Goal: Transaction & Acquisition: Subscribe to service/newsletter

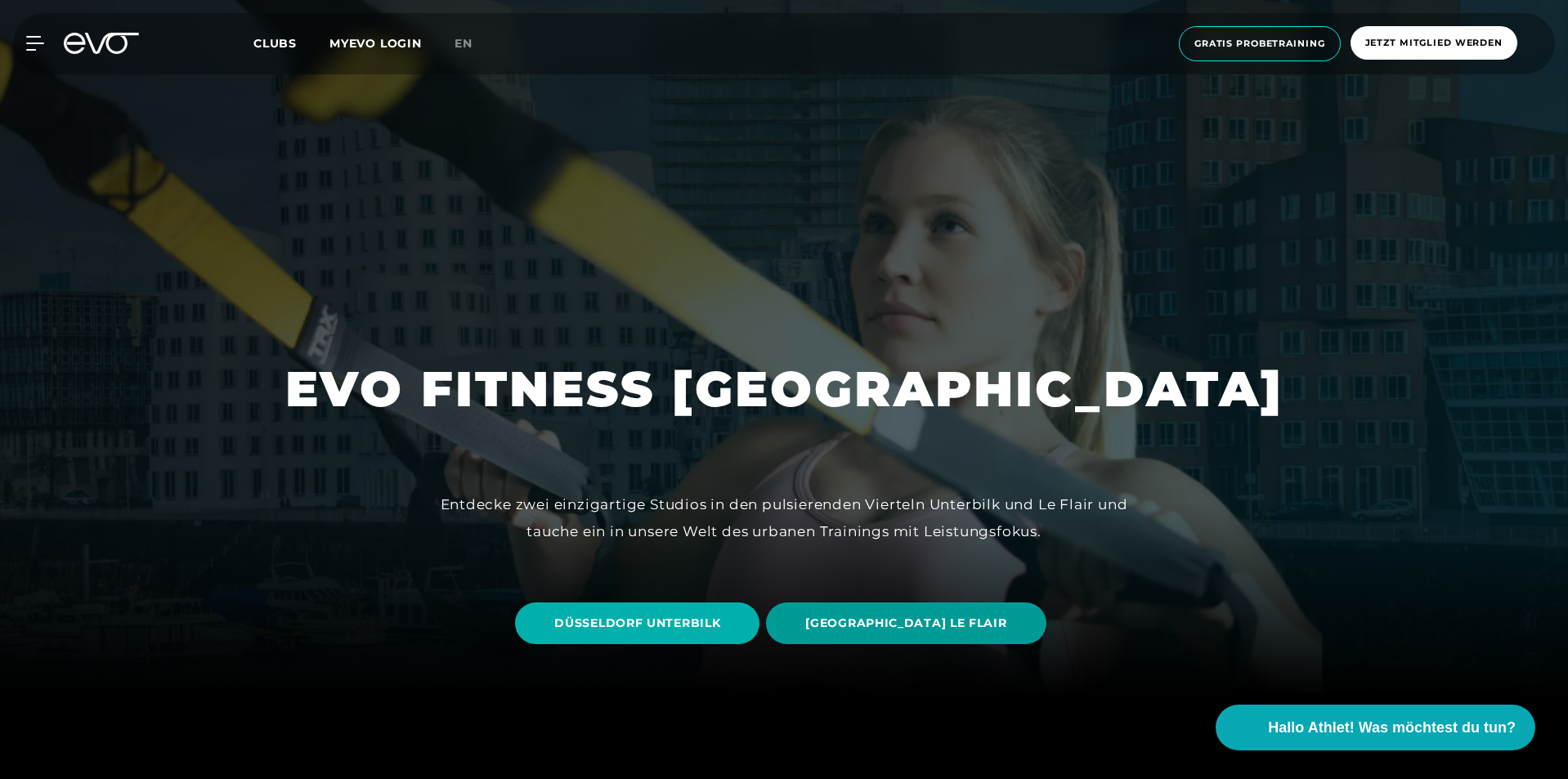
click at [881, 617] on span "[GEOGRAPHIC_DATA] LE FLAIR" at bounding box center [905, 622] width 201 height 17
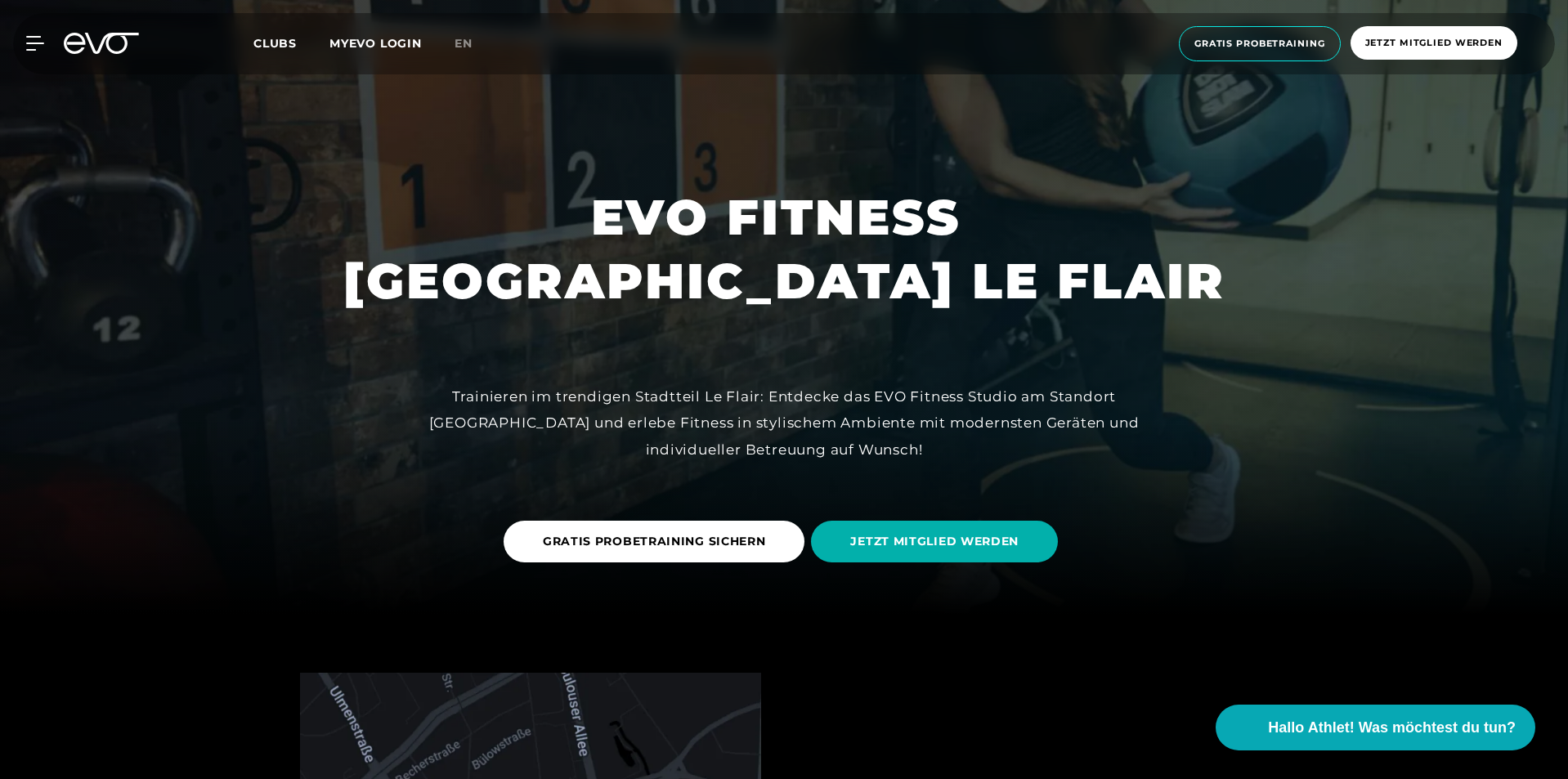
scroll to position [81, 0]
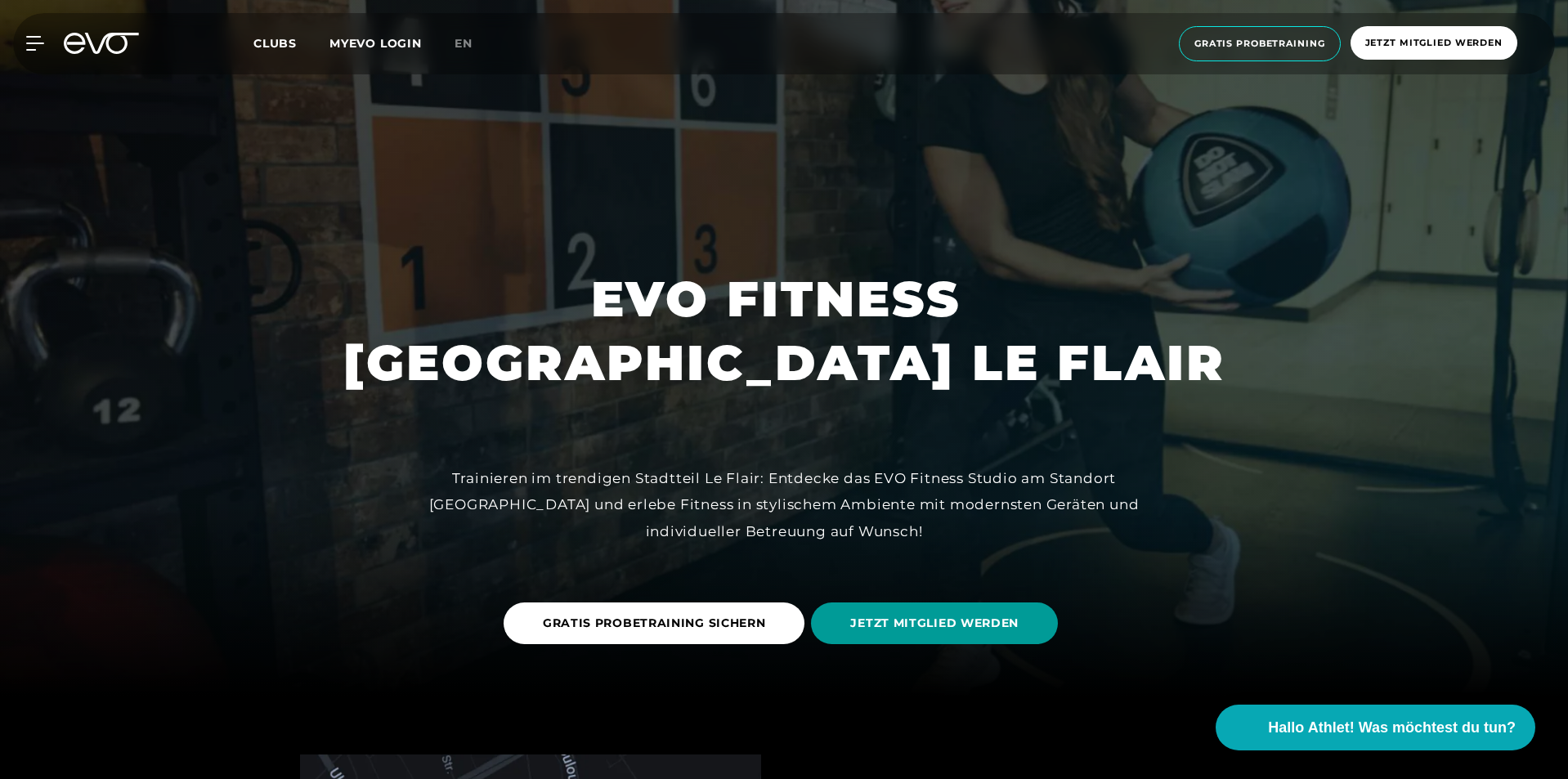
click at [912, 624] on span "JETZT MITGLIED WERDEN" at bounding box center [934, 622] width 168 height 17
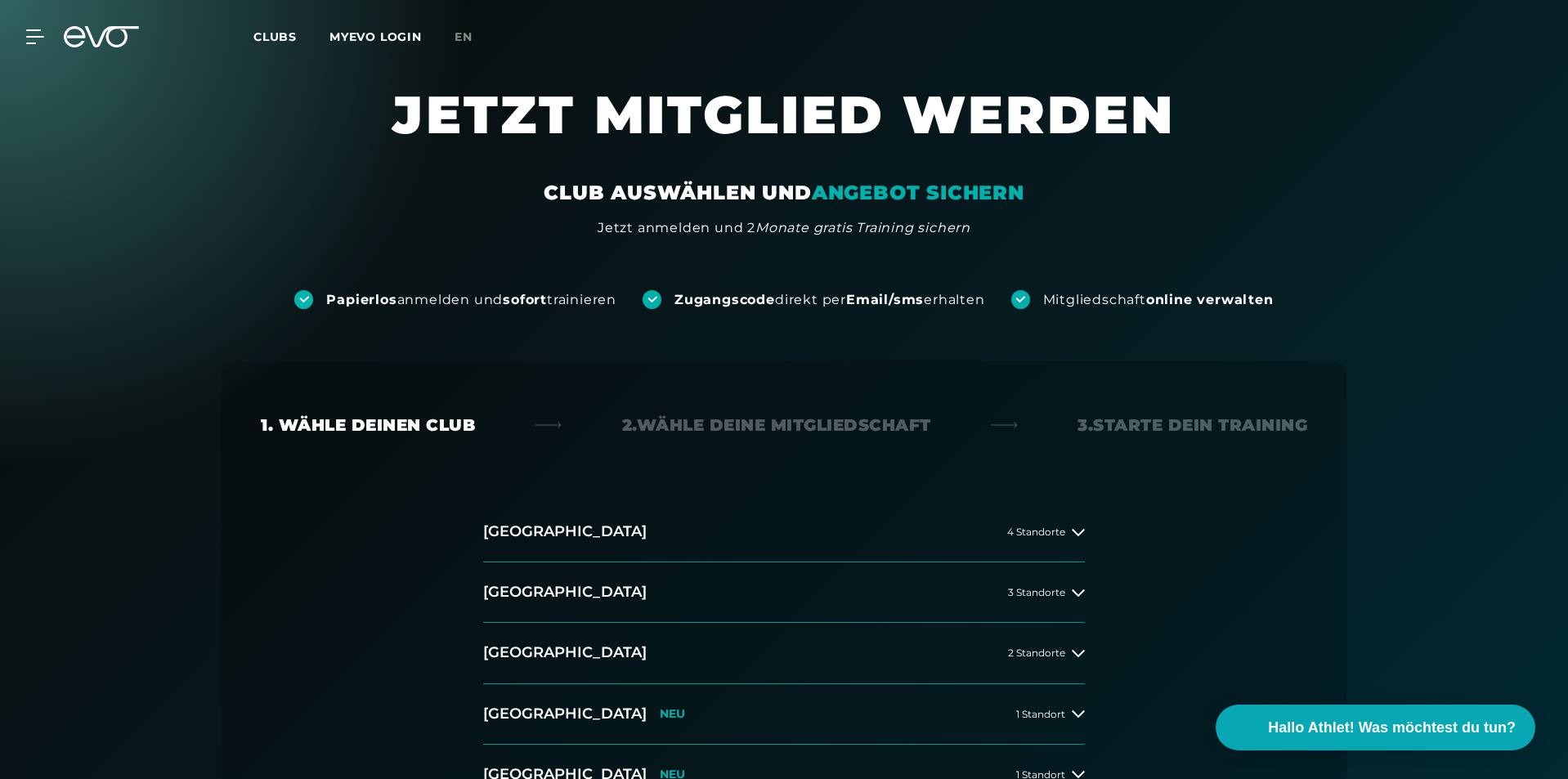
scroll to position [327, 0]
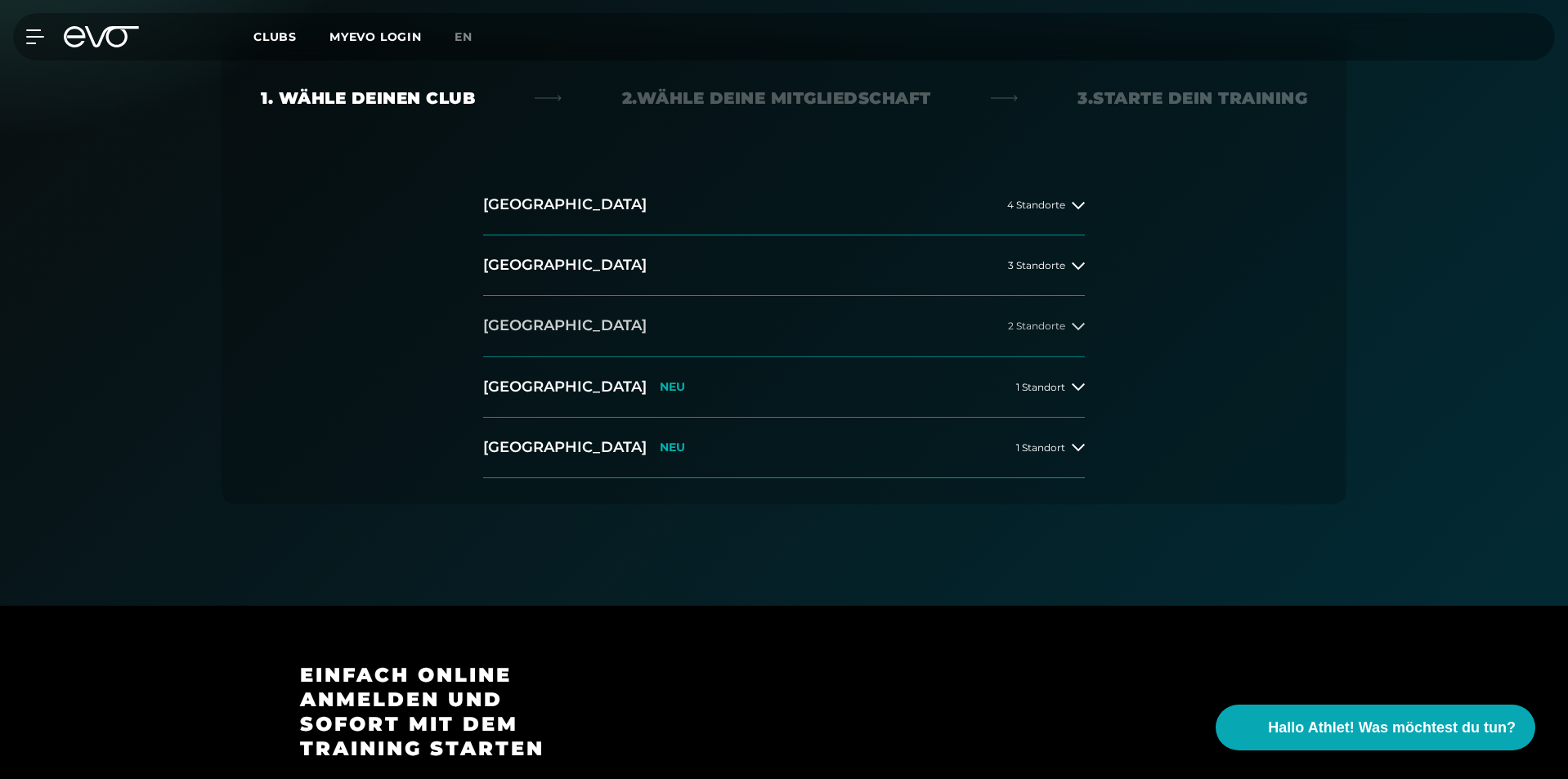
click at [1060, 328] on span "2 Standorte" at bounding box center [1036, 326] width 58 height 11
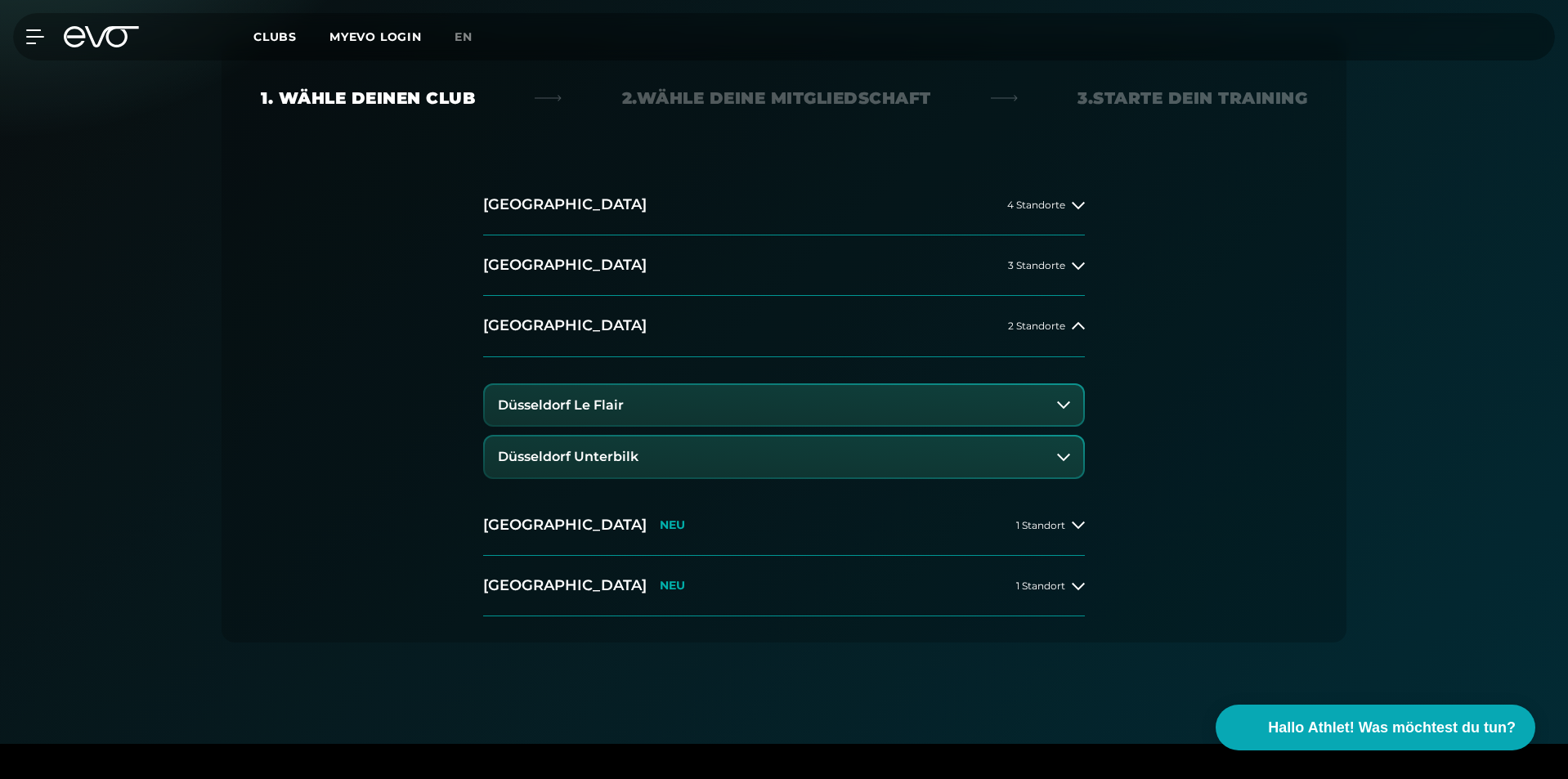
click at [775, 396] on button "Düsseldorf Le Flair" at bounding box center [784, 405] width 599 height 41
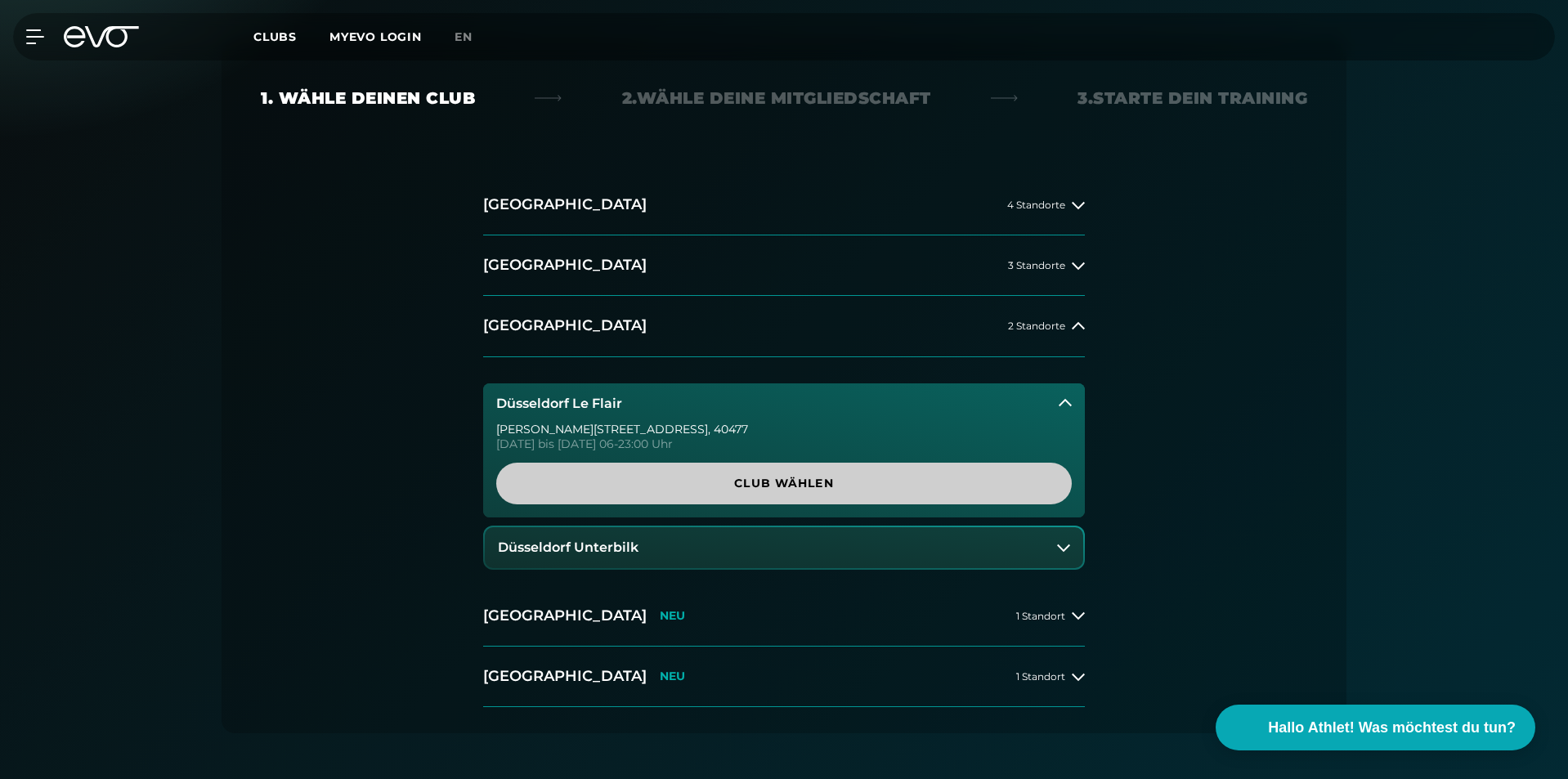
click at [769, 484] on span "Club wählen" at bounding box center [784, 482] width 497 height 17
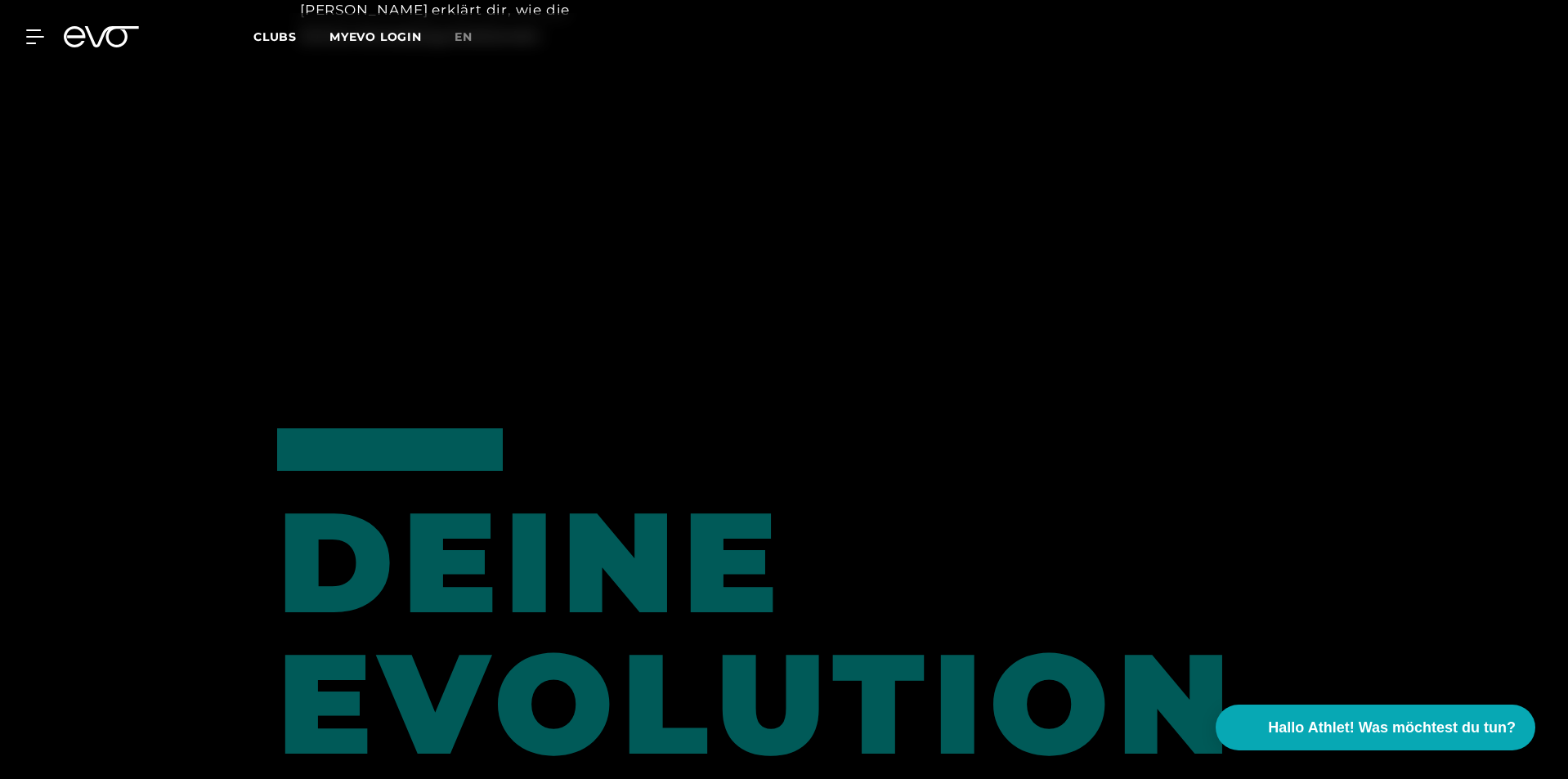
scroll to position [2159, 0]
